Goal: Transaction & Acquisition: Purchase product/service

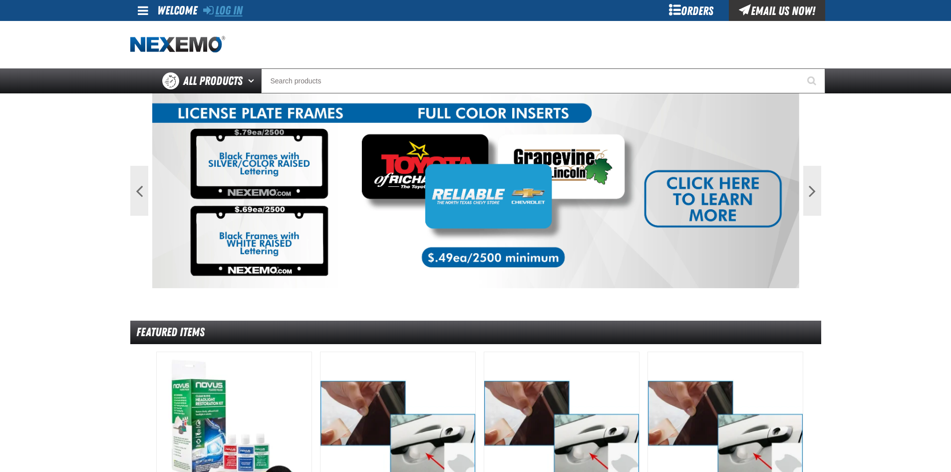
click at [229, 9] on link "Log In" at bounding box center [222, 10] width 39 height 14
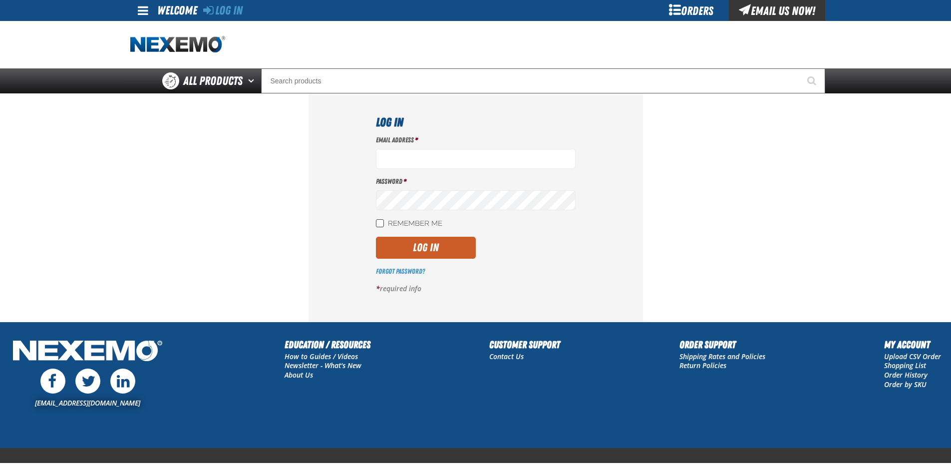
type input "[EMAIL_ADDRESS][DOMAIN_NAME]"
click at [382, 225] on input "Remember Me" at bounding box center [380, 223] width 8 height 8
checkbox input "true"
click at [442, 243] on button "Log In" at bounding box center [426, 248] width 100 height 22
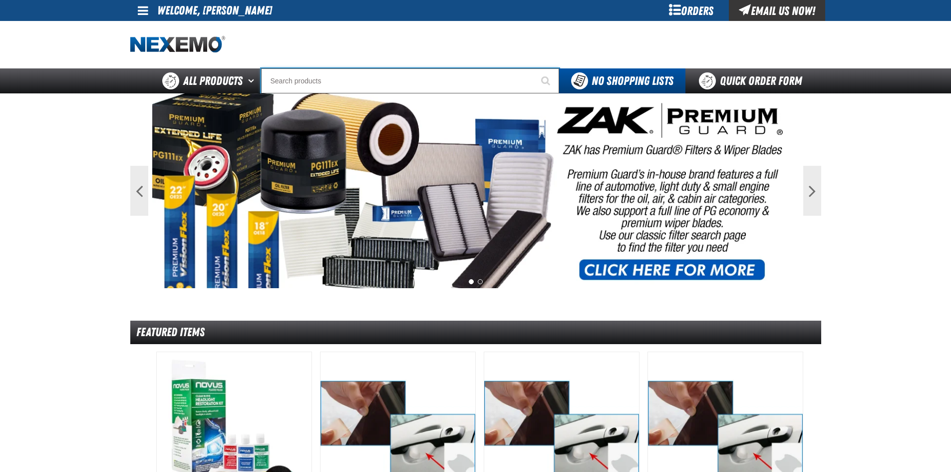
click at [322, 85] on input "Search" at bounding box center [410, 80] width 298 height 25
type input "RO"
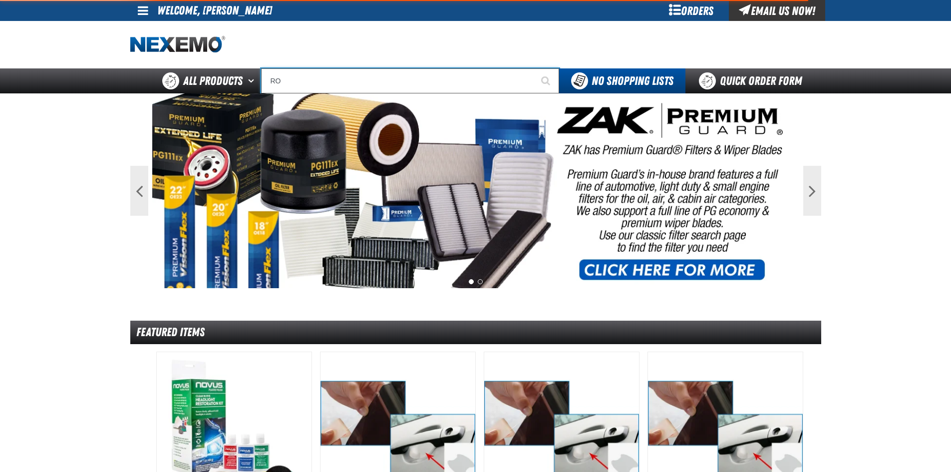
type input "ROLL"
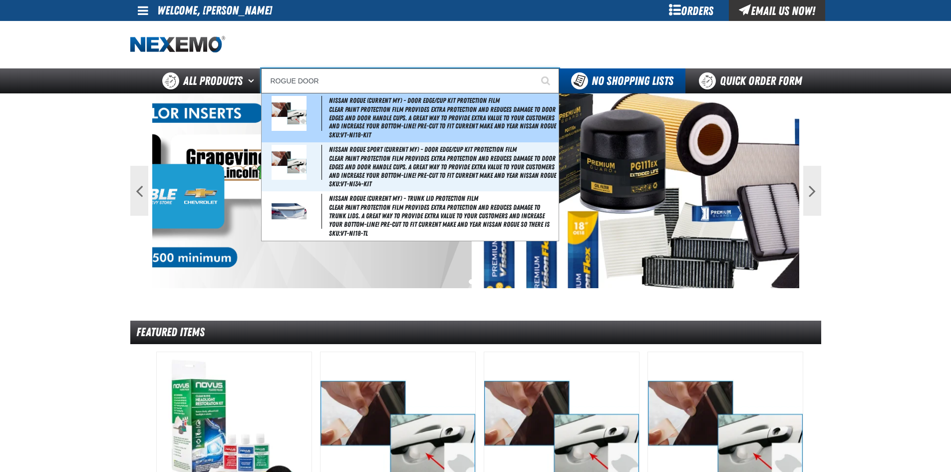
click at [434, 125] on span "Clear paint protection film provides extra protection and reduces damage to doo…" at bounding box center [443, 117] width 228 height 25
type input "Nissan Rogue (Current MY) - Door Edge/Cup Kit Protection Film"
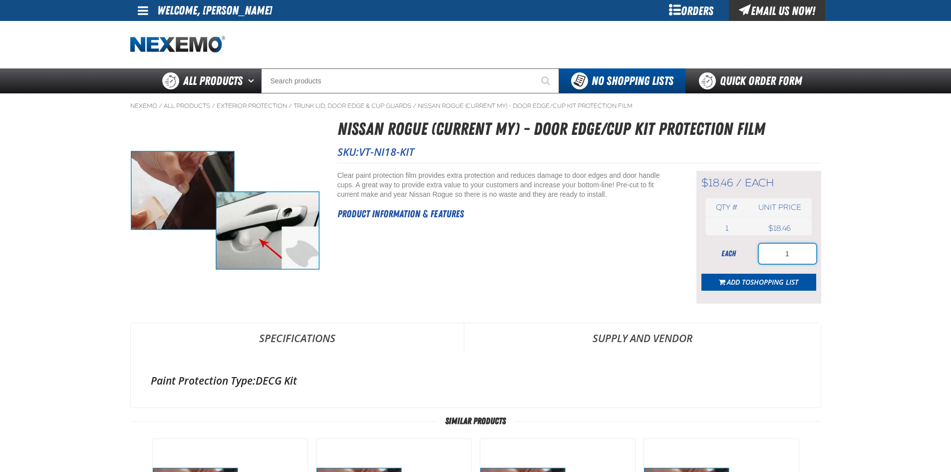
click at [794, 250] on input "1" at bounding box center [787, 254] width 57 height 20
type input "100"
click at [769, 281] on span "Shopping List" at bounding box center [774, 281] width 48 height 9
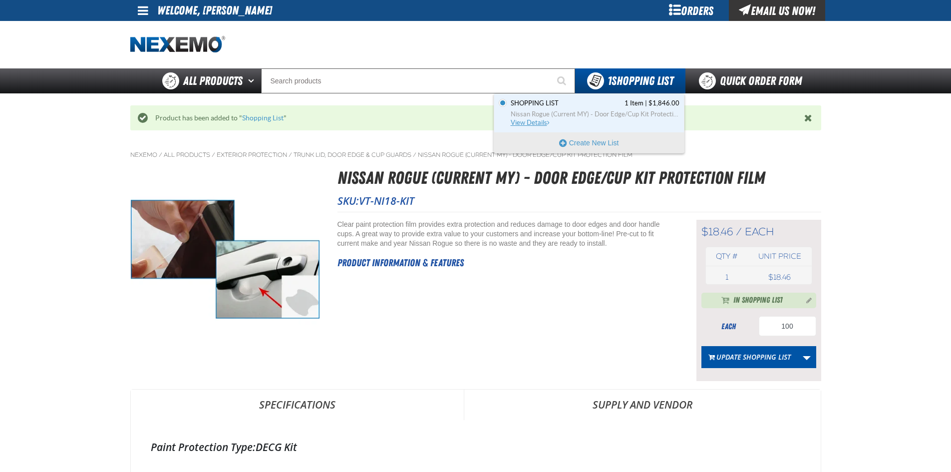
click at [539, 123] on span "View Details" at bounding box center [531, 122] width 40 height 7
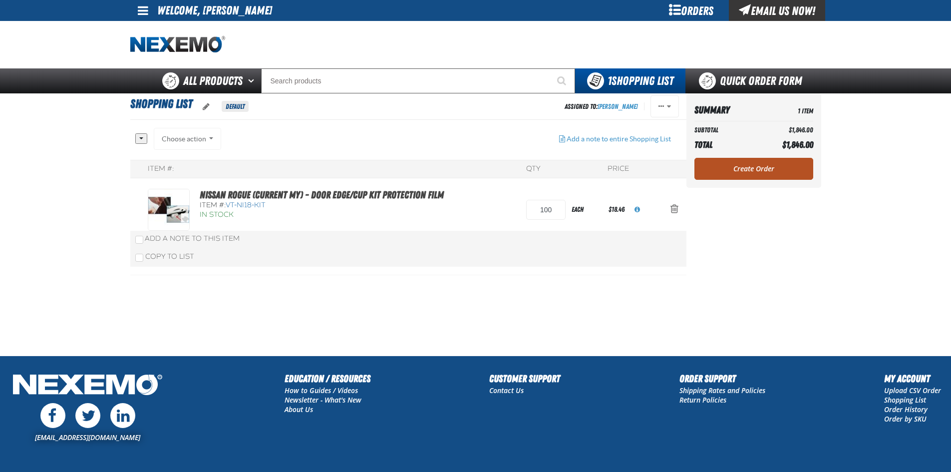
click at [769, 168] on link "Create Order" at bounding box center [753, 169] width 119 height 22
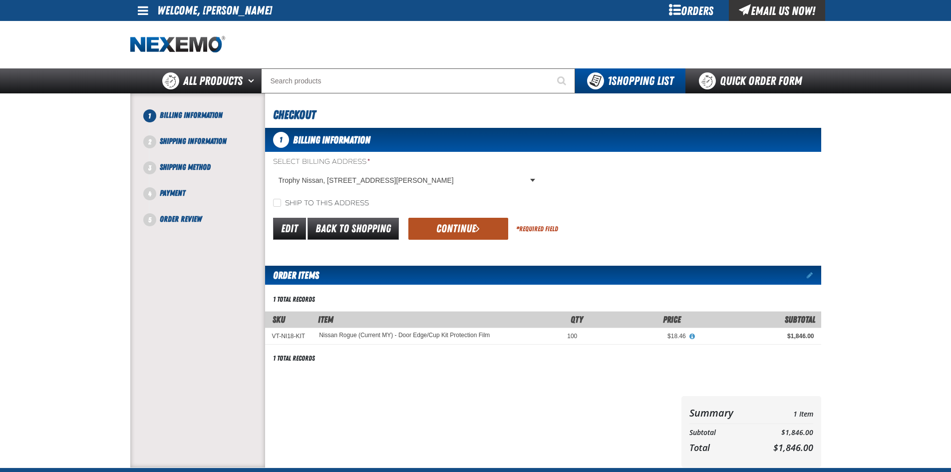
click at [456, 227] on button "Continue" at bounding box center [458, 229] width 100 height 22
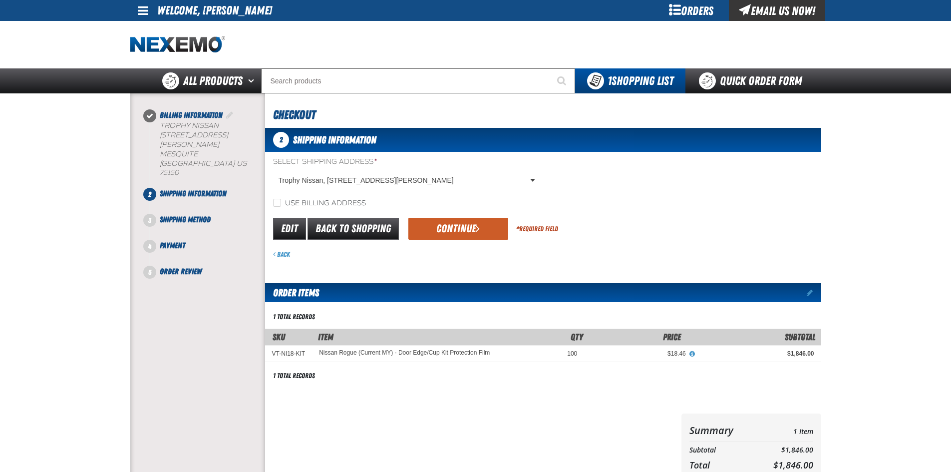
click at [456, 227] on button "Continue" at bounding box center [458, 229] width 100 height 22
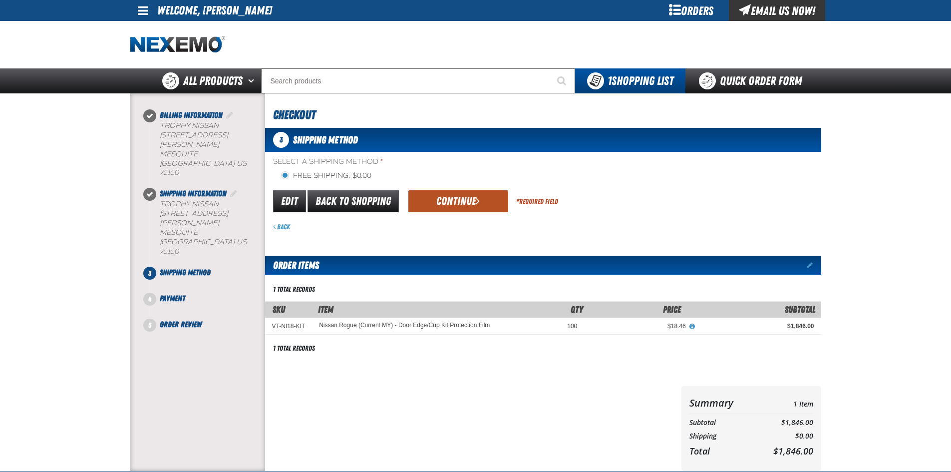
click at [466, 207] on button "Continue" at bounding box center [458, 201] width 100 height 22
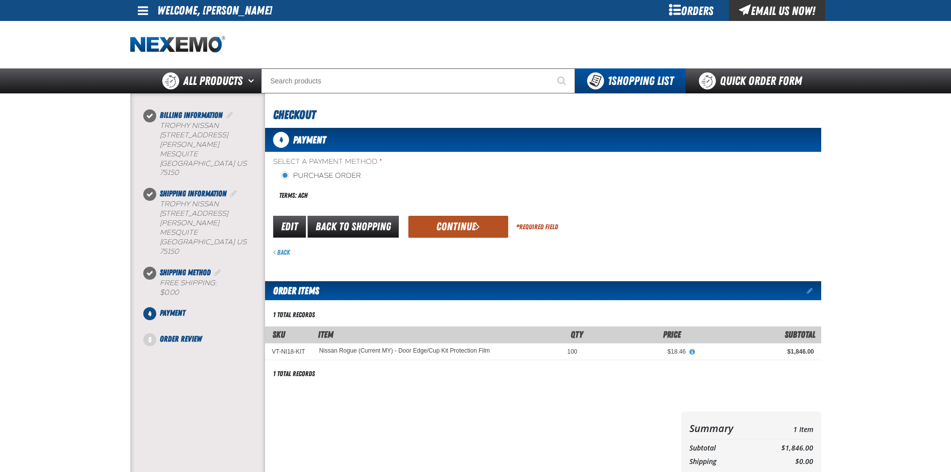
click at [435, 222] on button "Continue" at bounding box center [458, 227] width 100 height 22
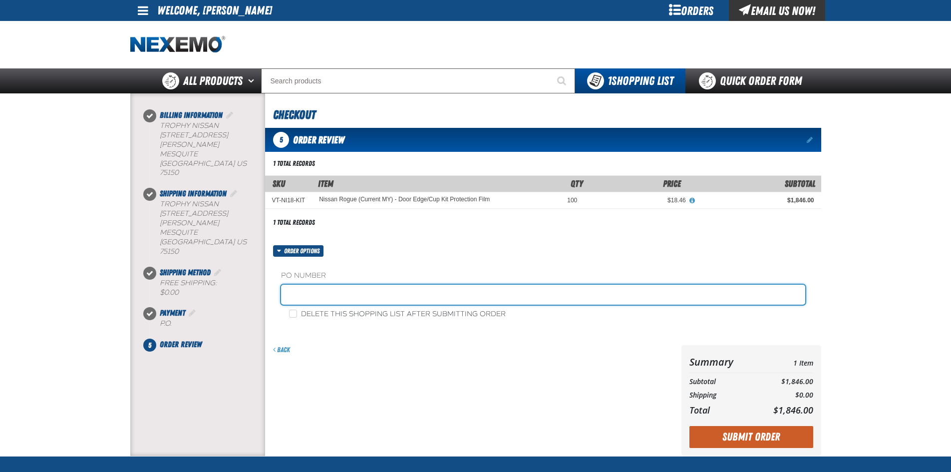
click at [340, 297] on input "text" at bounding box center [543, 295] width 524 height 20
type input "083025DEG"
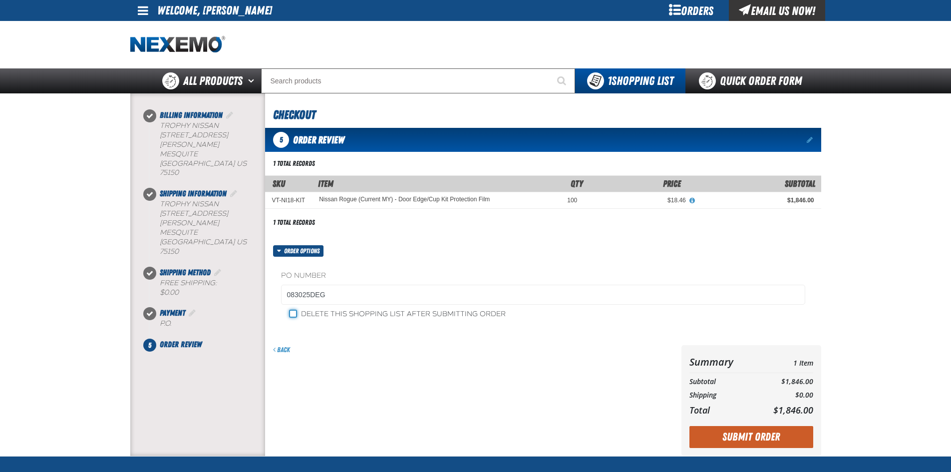
click at [294, 313] on input "Delete this shopping list after submitting order" at bounding box center [293, 314] width 8 height 8
checkbox input "true"
click at [784, 437] on button "Submit Order" at bounding box center [751, 437] width 124 height 22
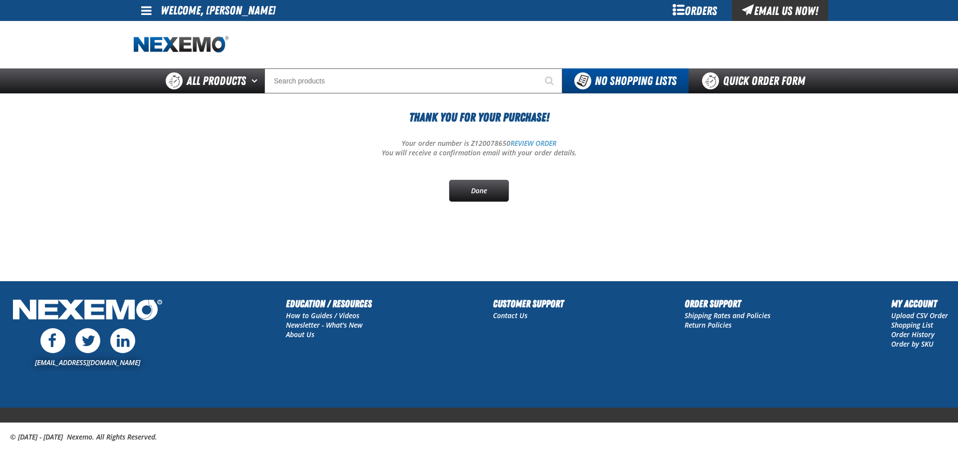
click at [144, 8] on span at bounding box center [146, 10] width 10 height 12
click at [160, 48] on link "Sign Out Sign Out" at bounding box center [155, 48] width 34 height 9
